Goal: Task Accomplishment & Management: Complete application form

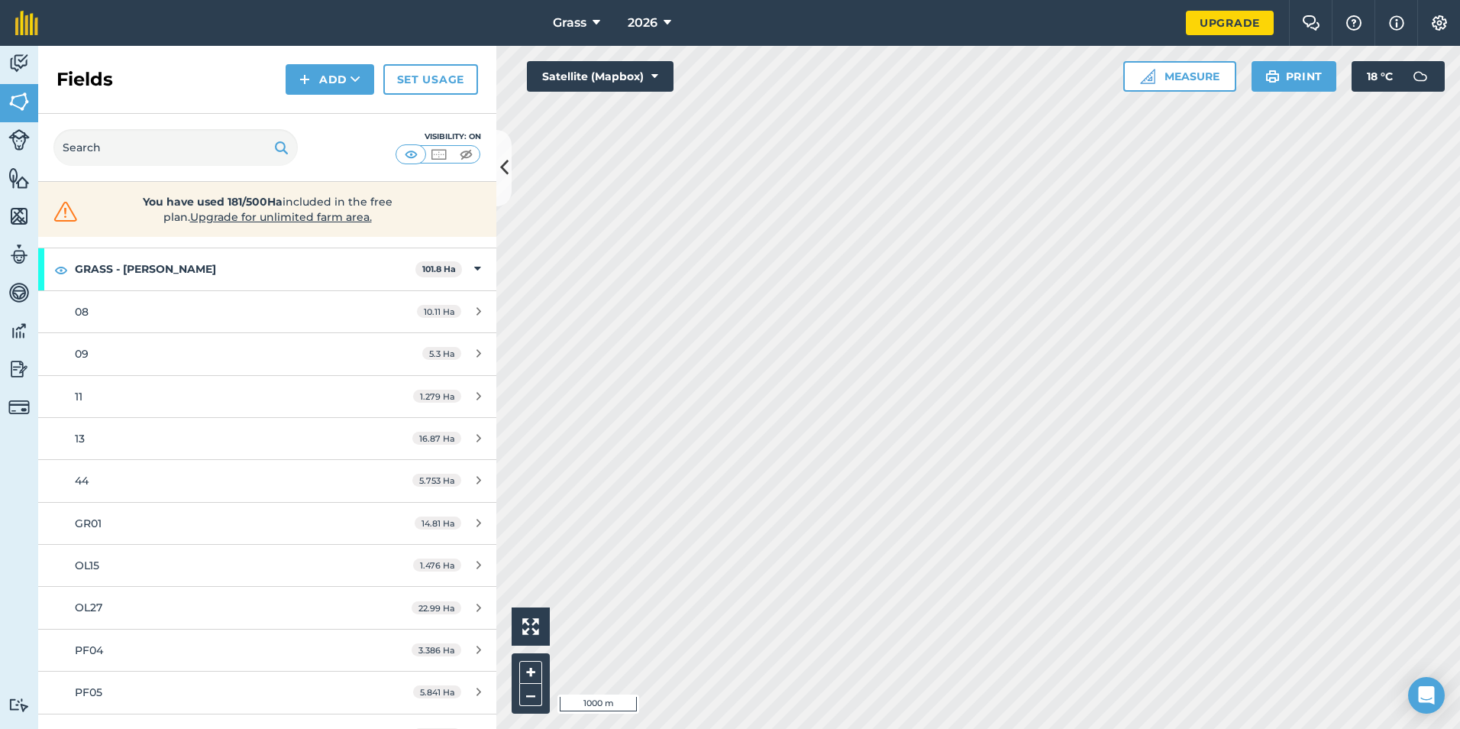
scroll to position [305, 0]
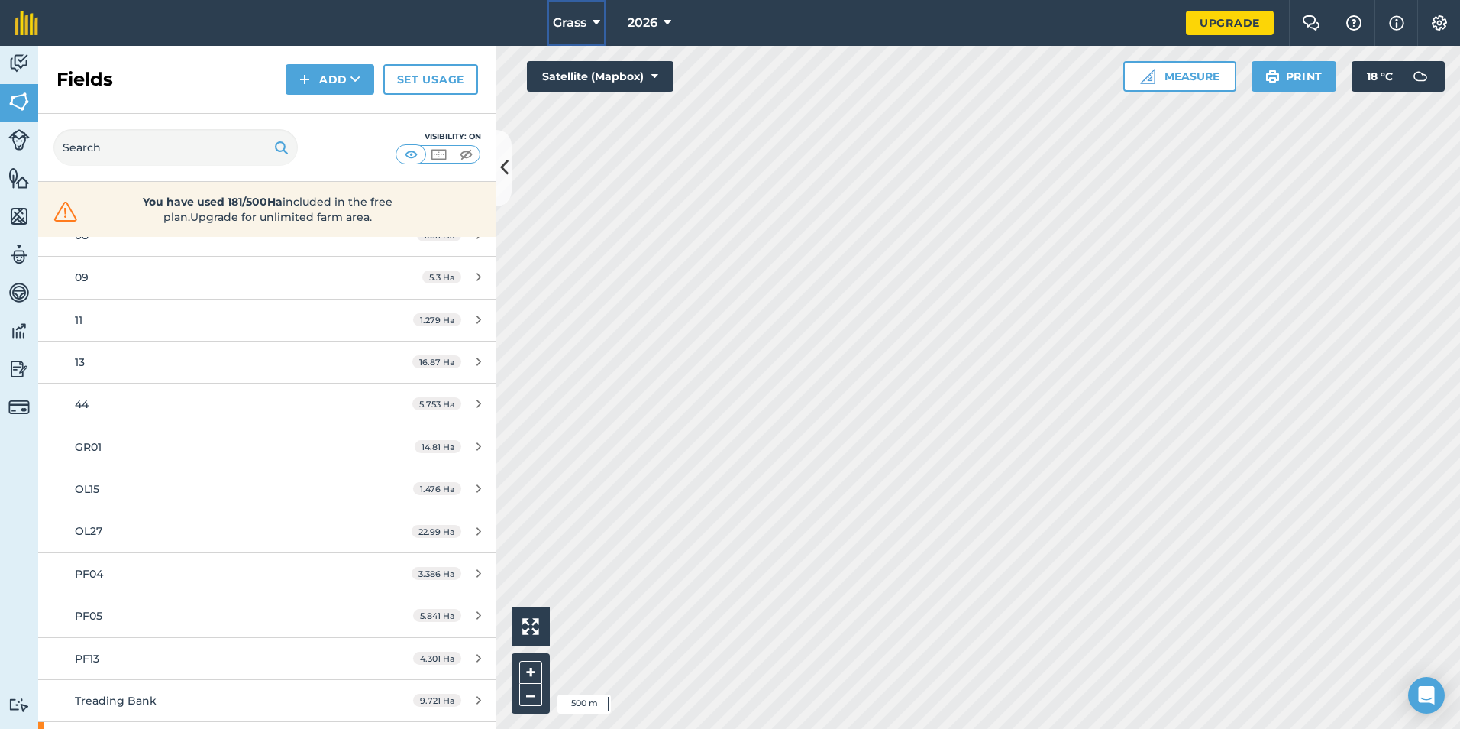
click at [594, 31] on icon at bounding box center [597, 23] width 8 height 18
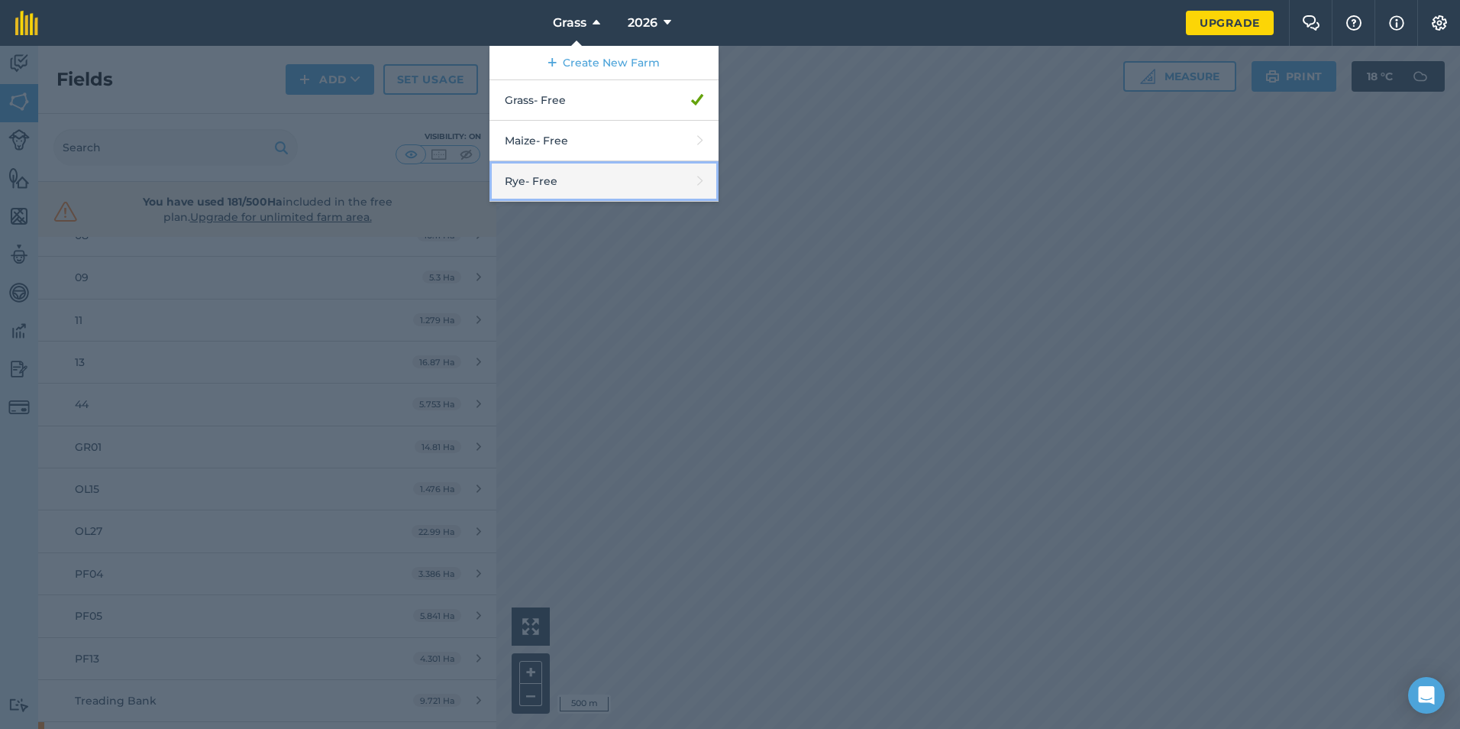
click at [596, 185] on link "Rye - Free" at bounding box center [604, 181] width 229 height 40
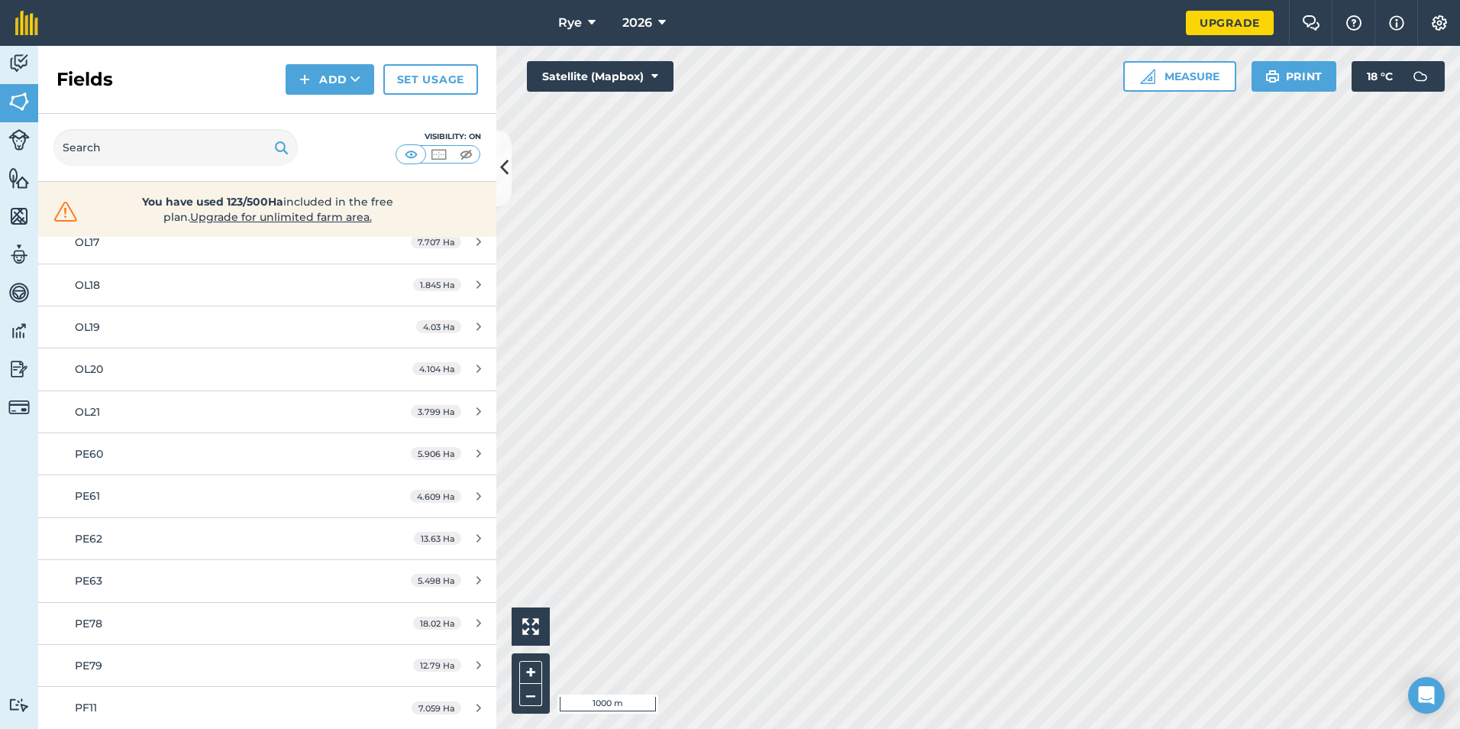
scroll to position [264, 0]
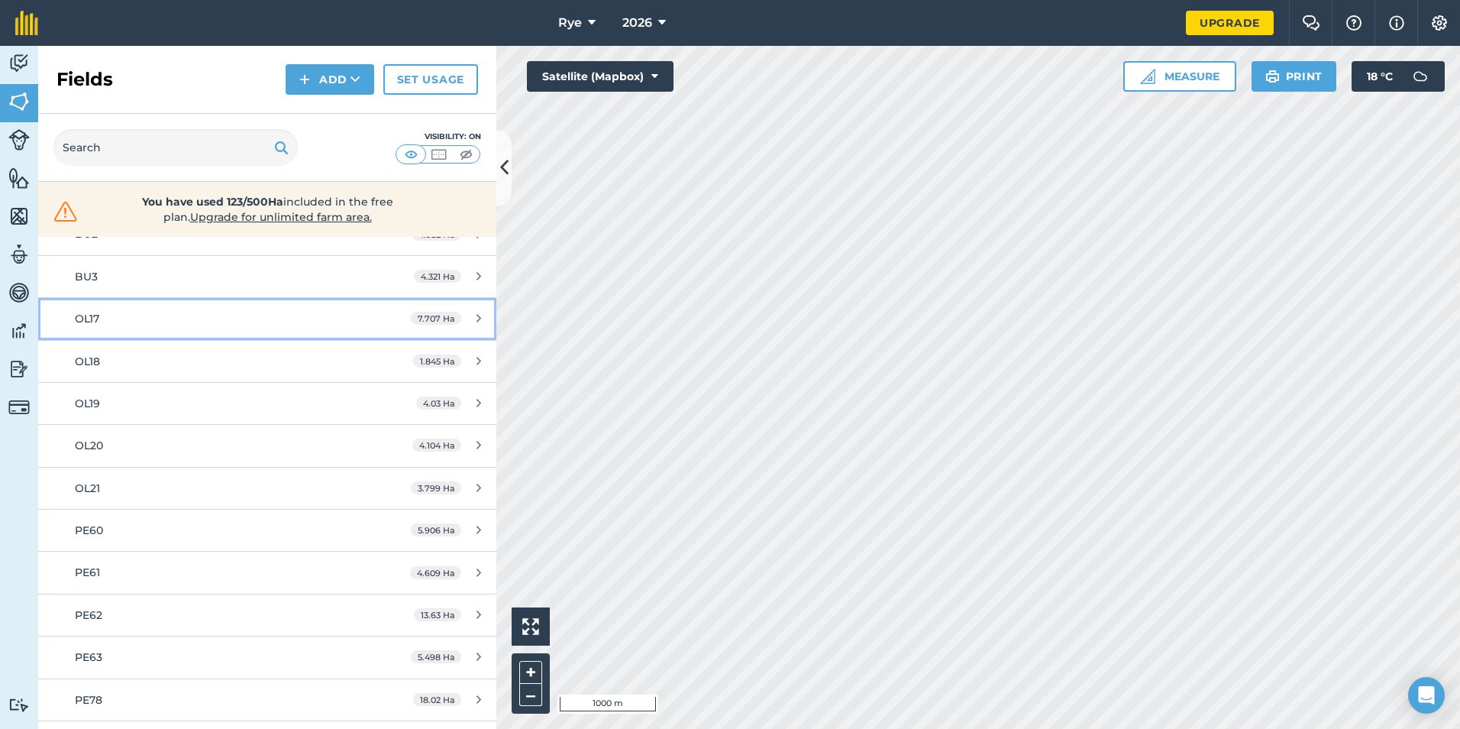
click at [195, 319] on div "OL17" at bounding box center [218, 318] width 287 height 17
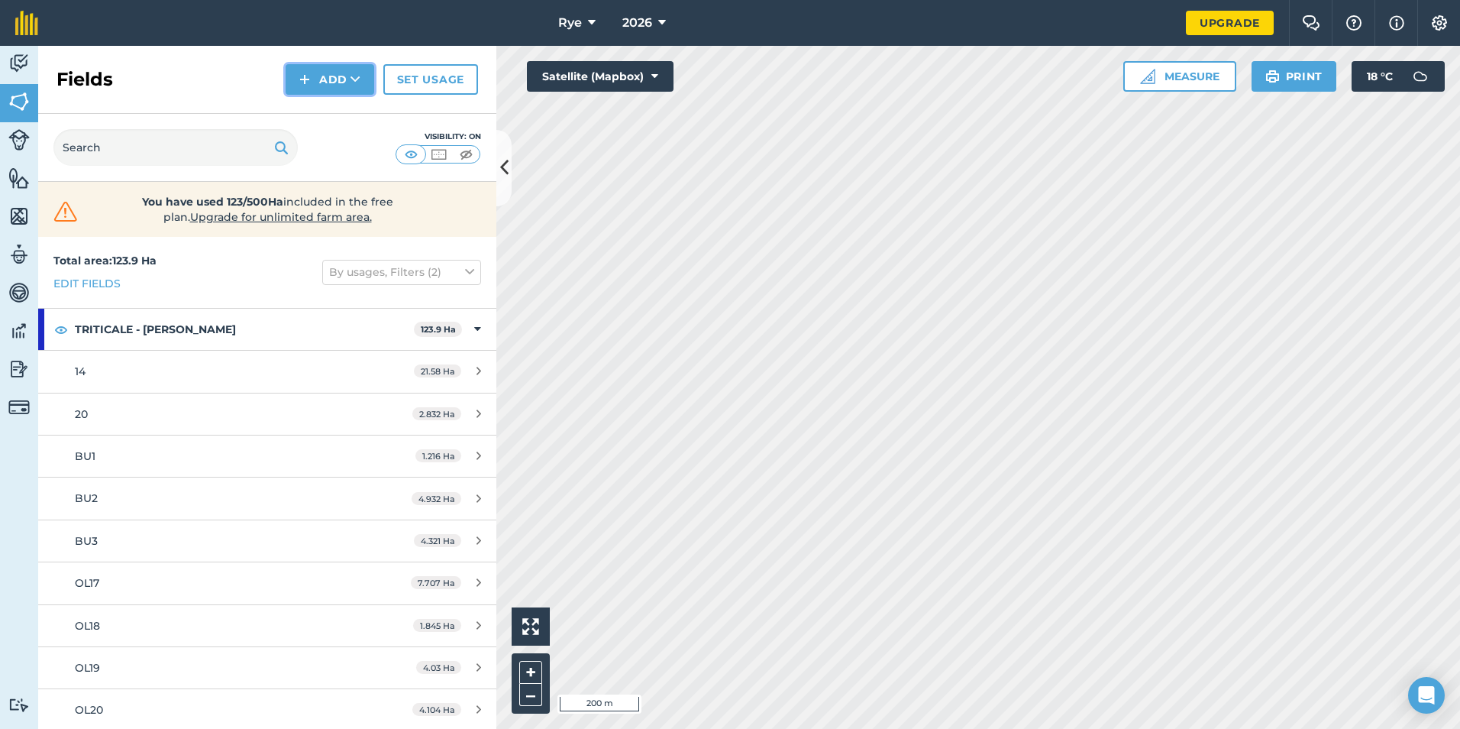
click at [361, 81] on button "Add" at bounding box center [330, 79] width 89 height 31
click at [319, 122] on link "Draw" at bounding box center [330, 114] width 84 height 34
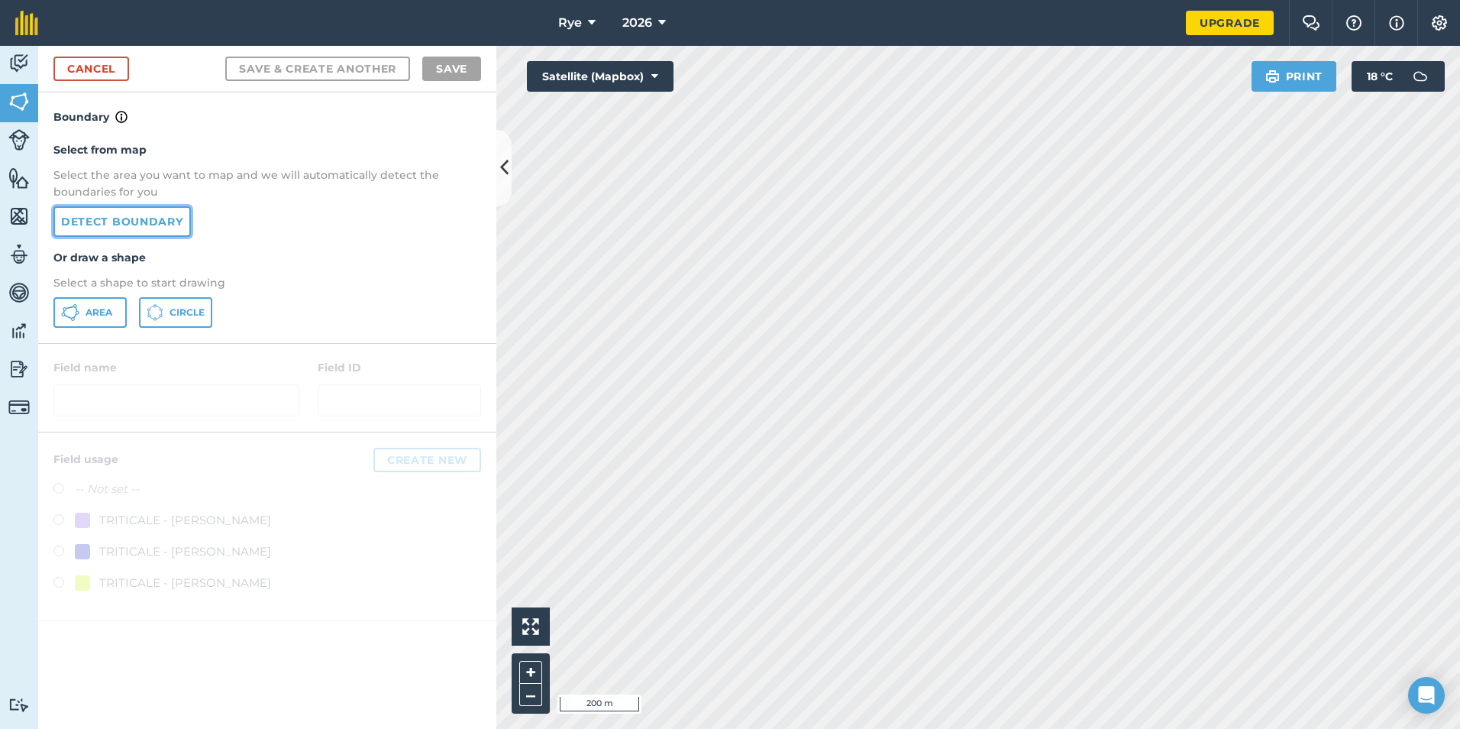
click at [121, 209] on link "Detect boundary" at bounding box center [121, 221] width 137 height 31
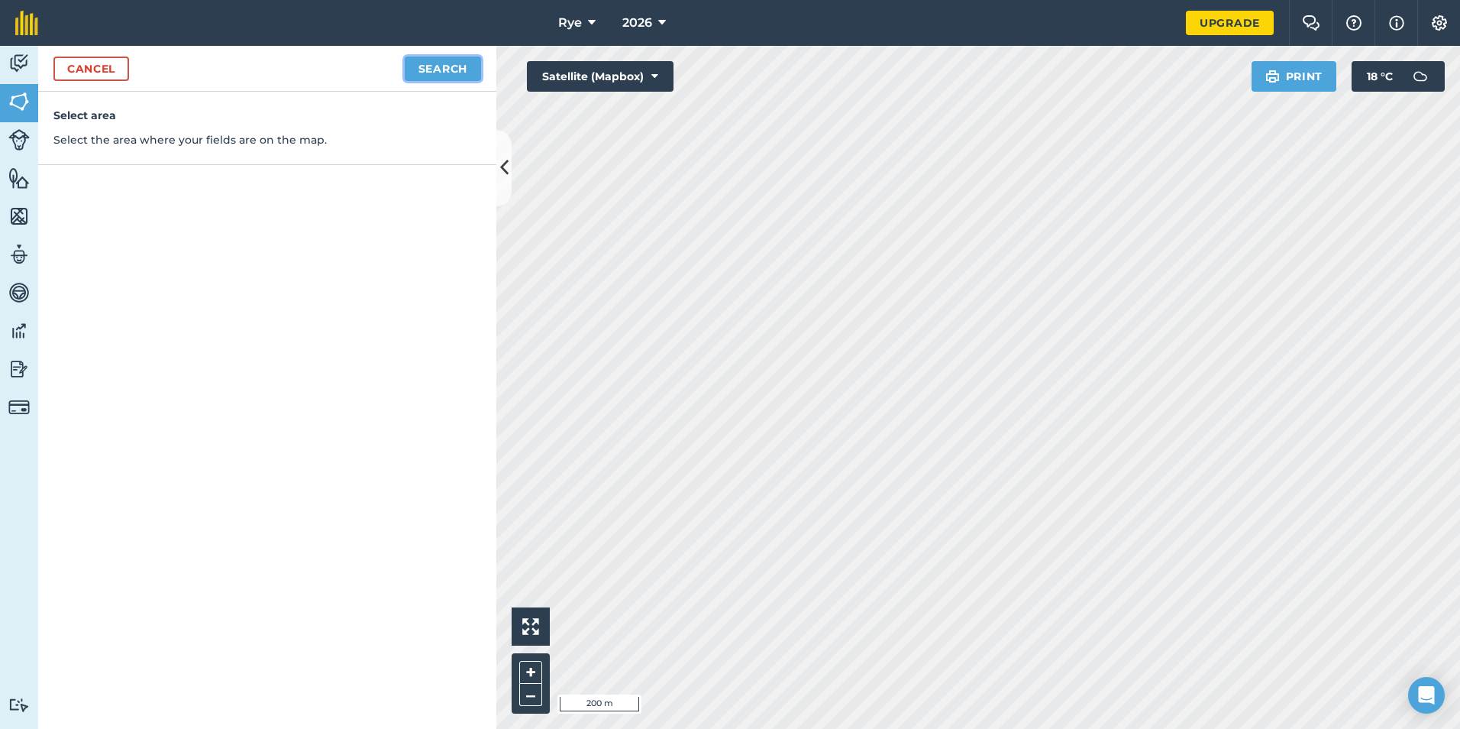
click at [455, 66] on button "Search" at bounding box center [443, 69] width 76 height 24
click at [448, 66] on button "Continue to edit boundaries" at bounding box center [365, 69] width 231 height 24
click at [360, 79] on button "Continue to name fields" at bounding box center [382, 69] width 198 height 24
click at [280, 149] on input "text" at bounding box center [200, 147] width 249 height 32
type input "OL12"
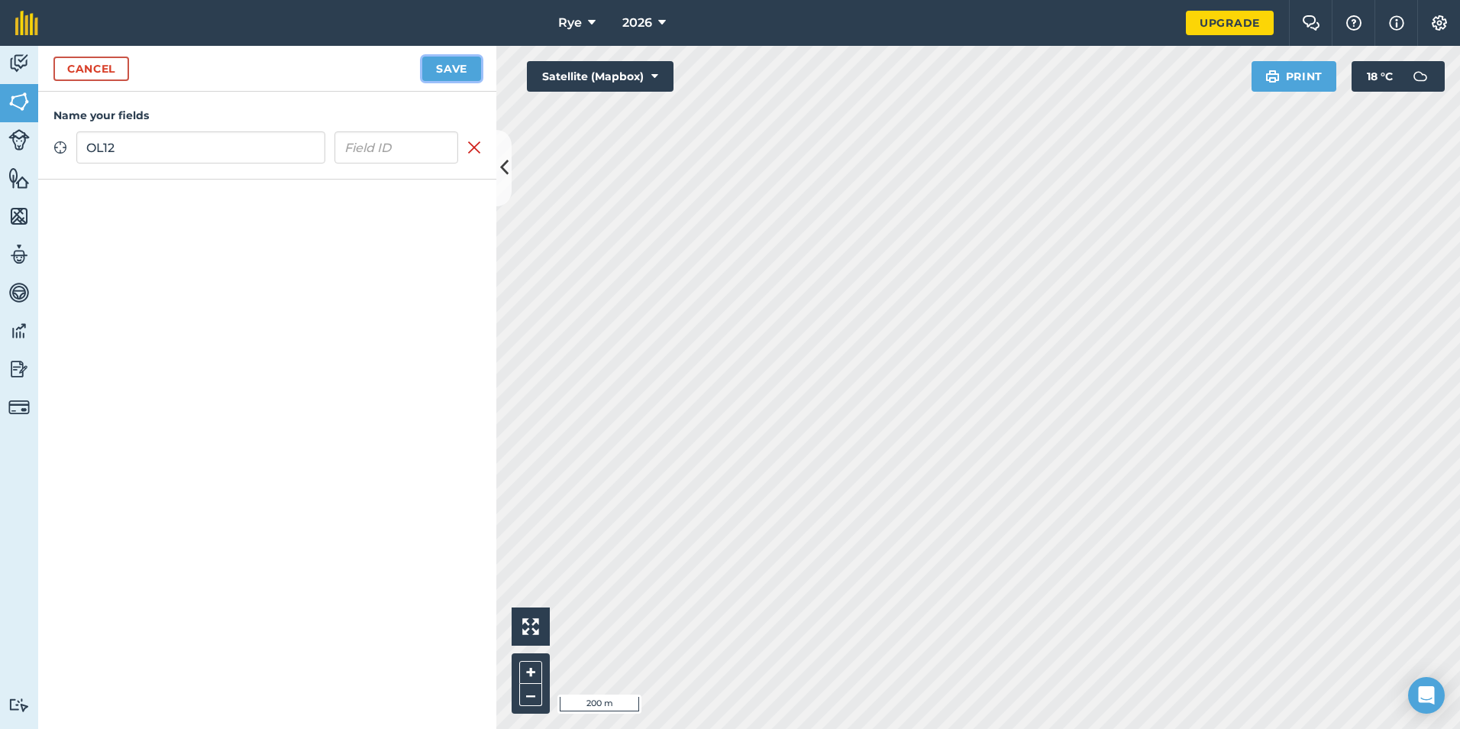
click at [451, 76] on button "Save" at bounding box center [451, 69] width 59 height 24
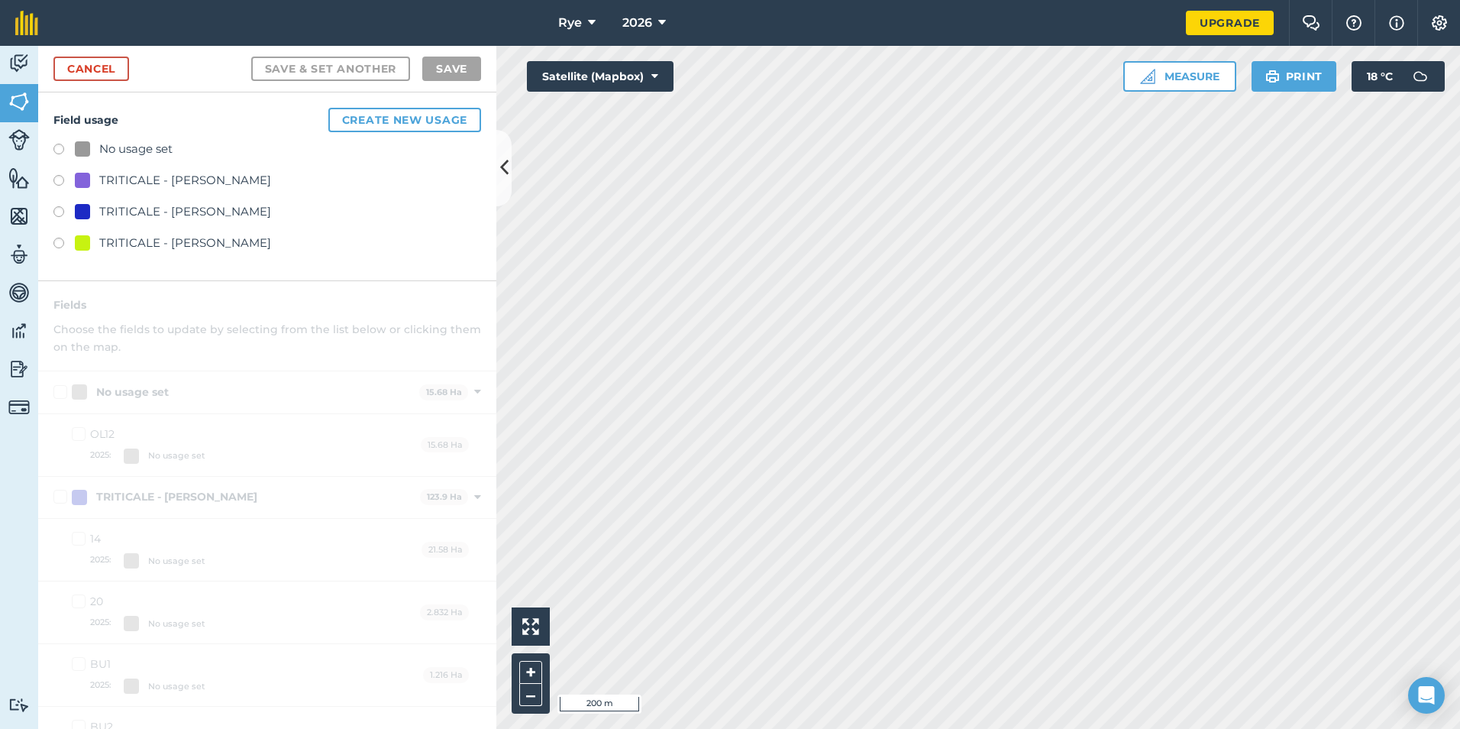
click at [170, 218] on div "TRITICALE - [PERSON_NAME]" at bounding box center [185, 211] width 172 height 18
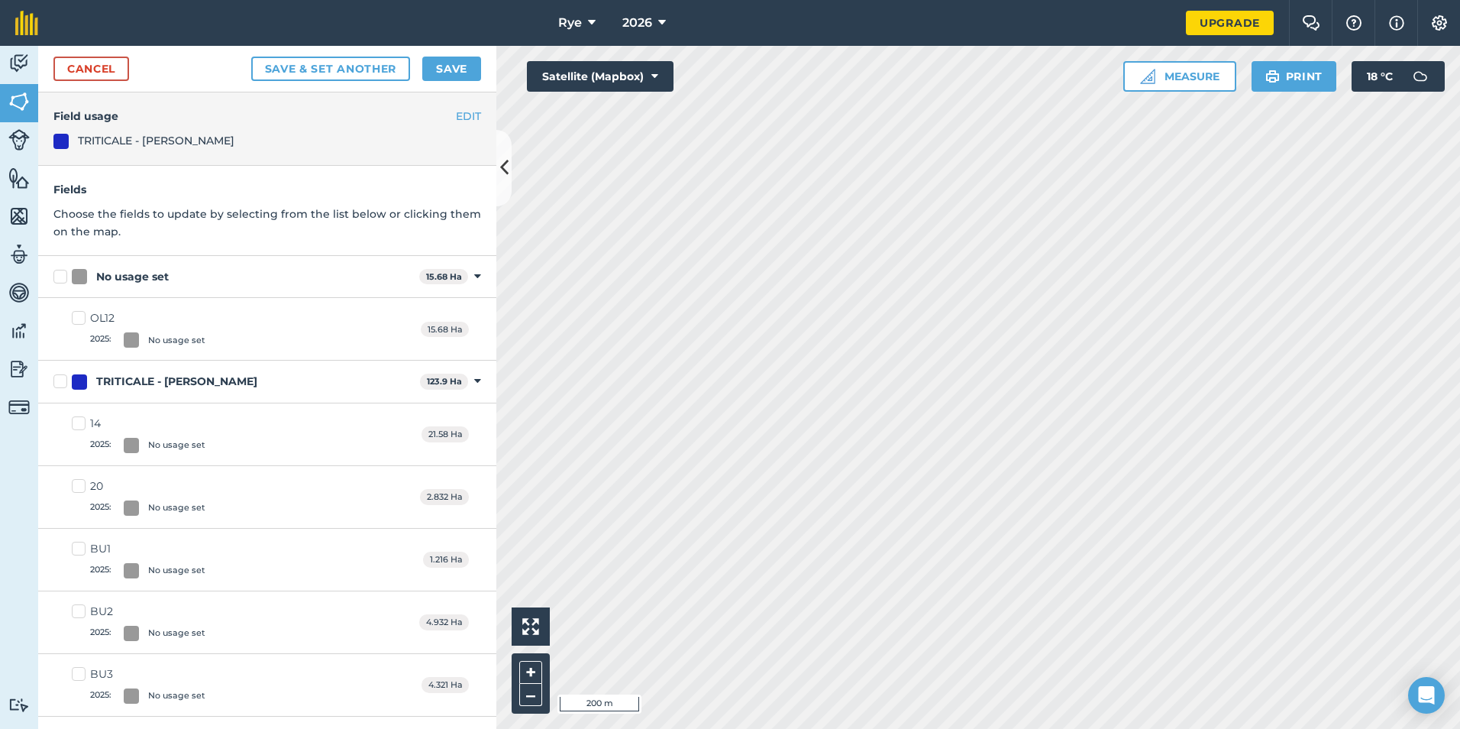
click at [82, 318] on label "OL12 2025 : No usage set" at bounding box center [139, 328] width 134 height 37
click at [82, 318] on input "OL12 2025 : No usage set" at bounding box center [77, 315] width 10 height 10
checkbox input "true"
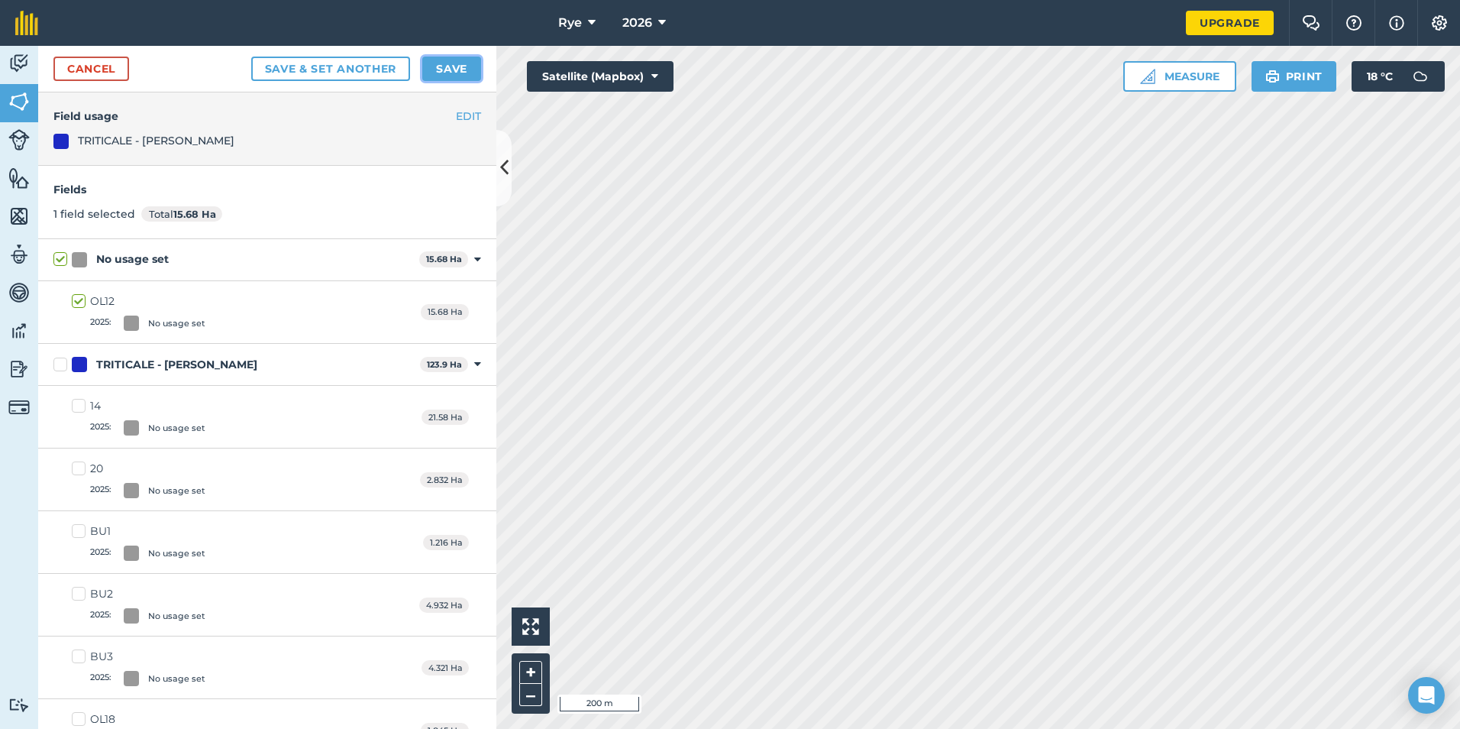
click at [453, 69] on button "Save" at bounding box center [451, 69] width 59 height 24
